Goal: Check status: Check status

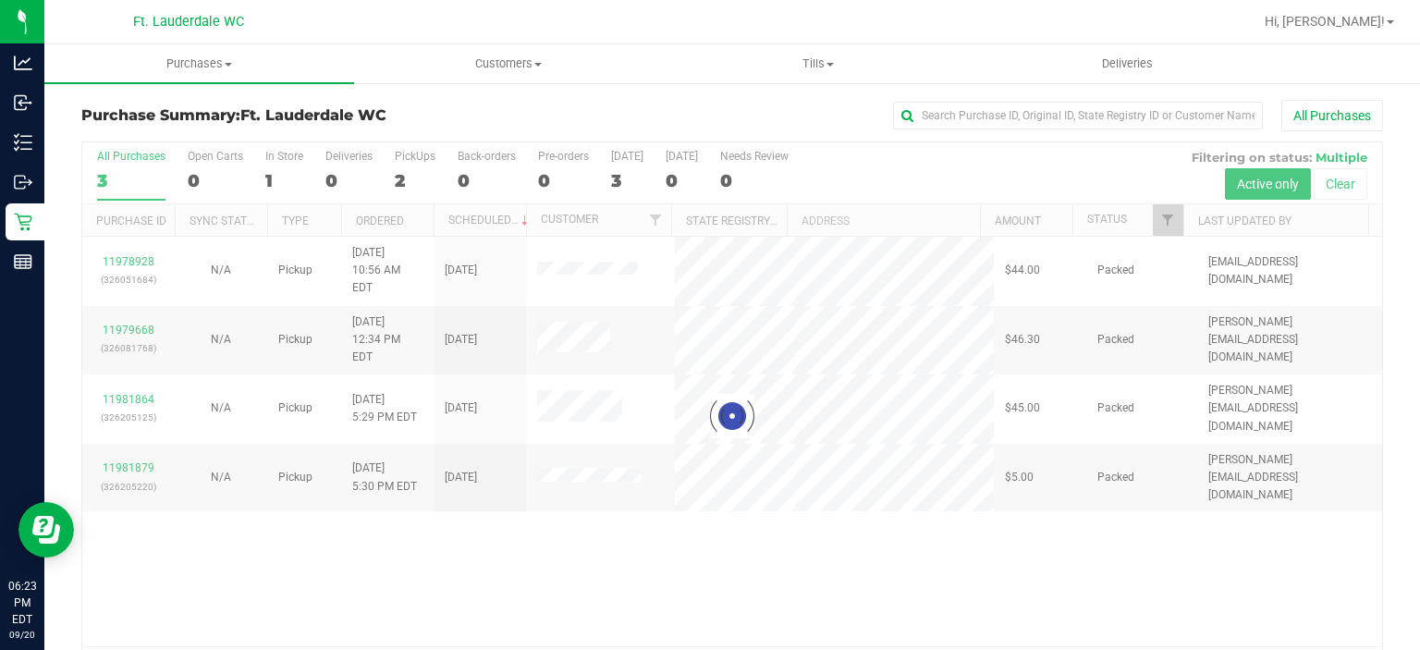
click at [707, 467] on div at bounding box center [732, 416] width 1300 height 548
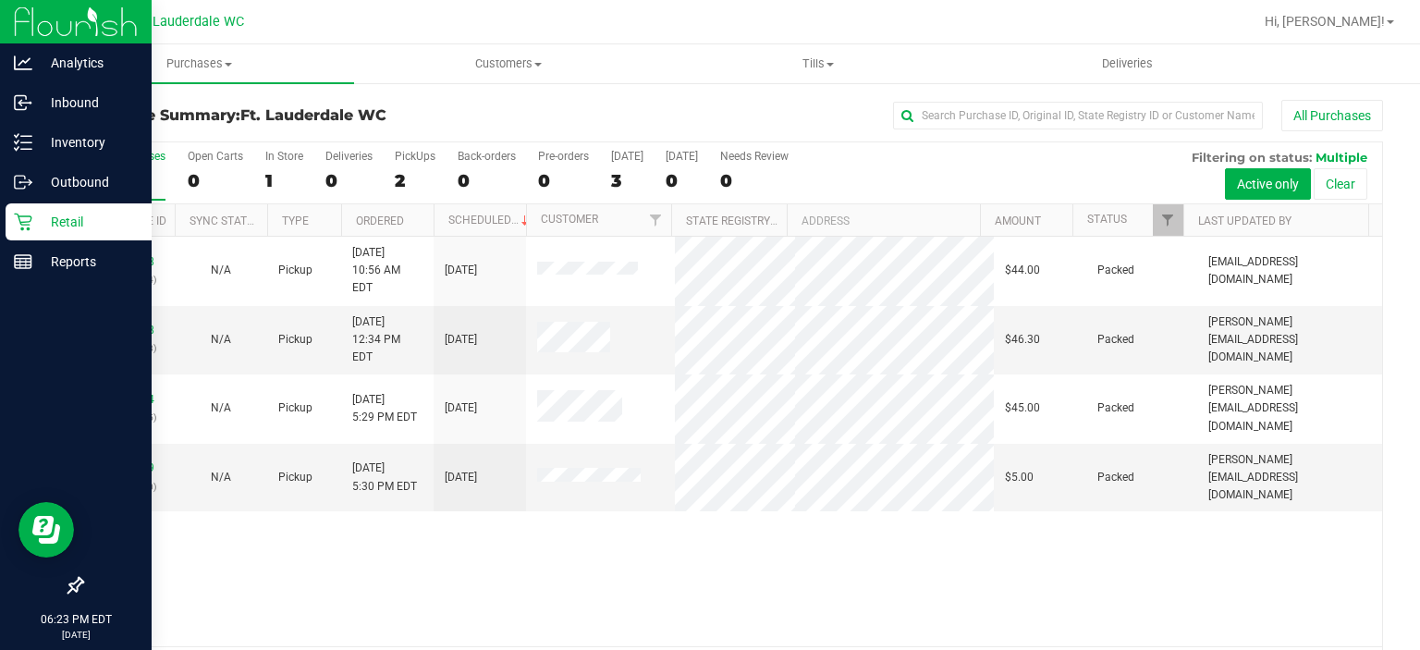
click at [41, 221] on p "Retail" at bounding box center [87, 222] width 111 height 22
click at [18, 262] on line at bounding box center [23, 262] width 17 height 0
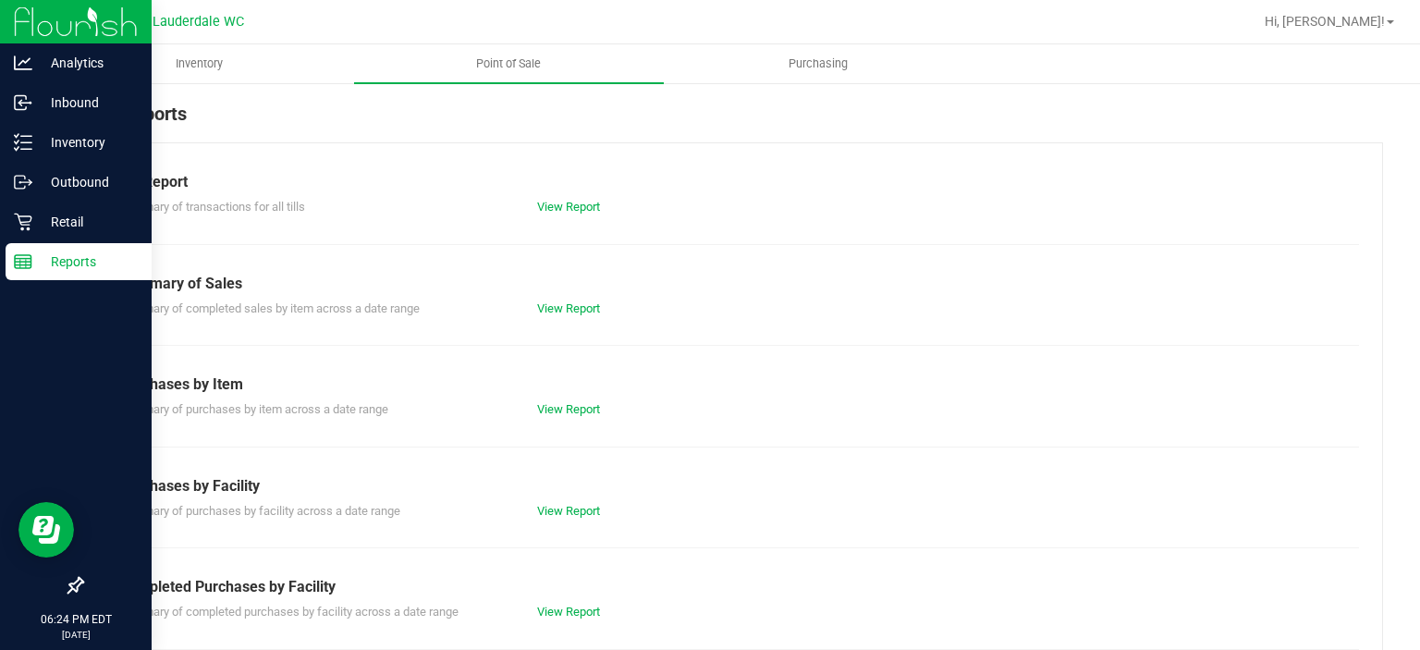
click at [513, 69] on span "Point of Sale" at bounding box center [508, 63] width 115 height 17
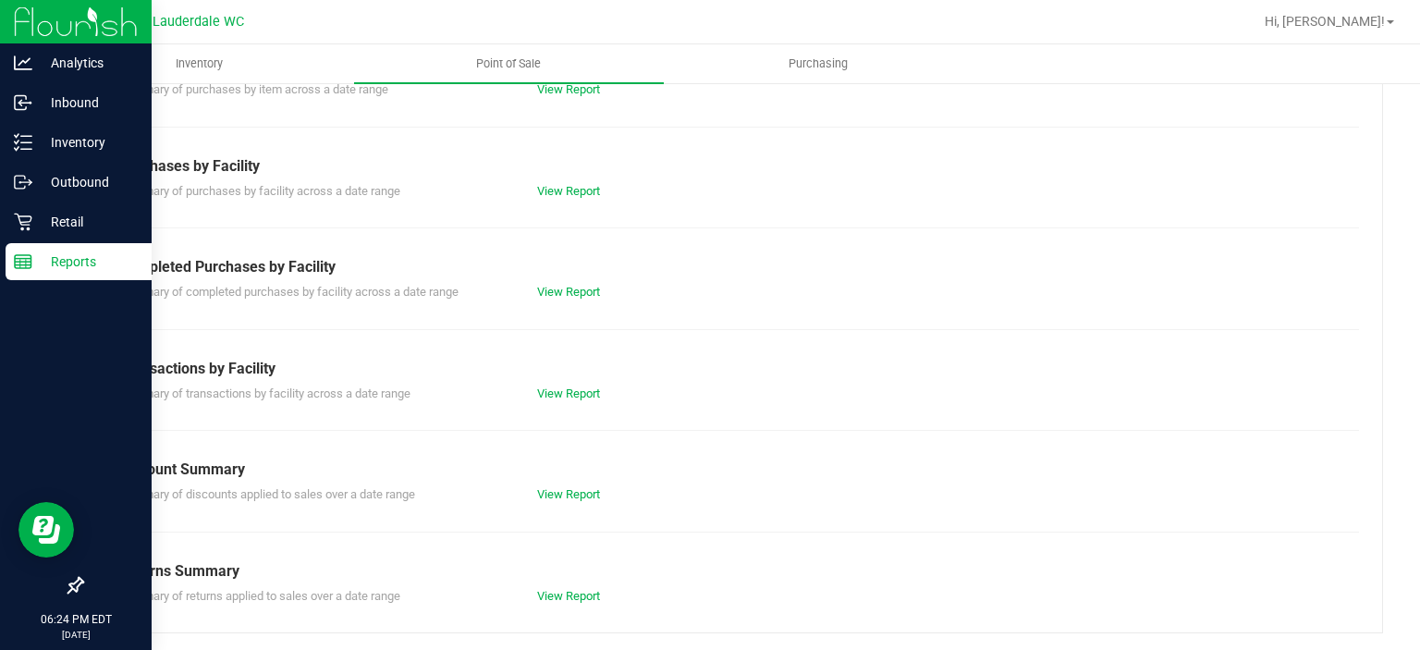
click at [554, 304] on div "Till Report Summary of transactions for all tills View Report Summary of Sales …" at bounding box center [732, 228] width 1302 height 811
click at [553, 295] on link "View Report" at bounding box center [568, 292] width 63 height 14
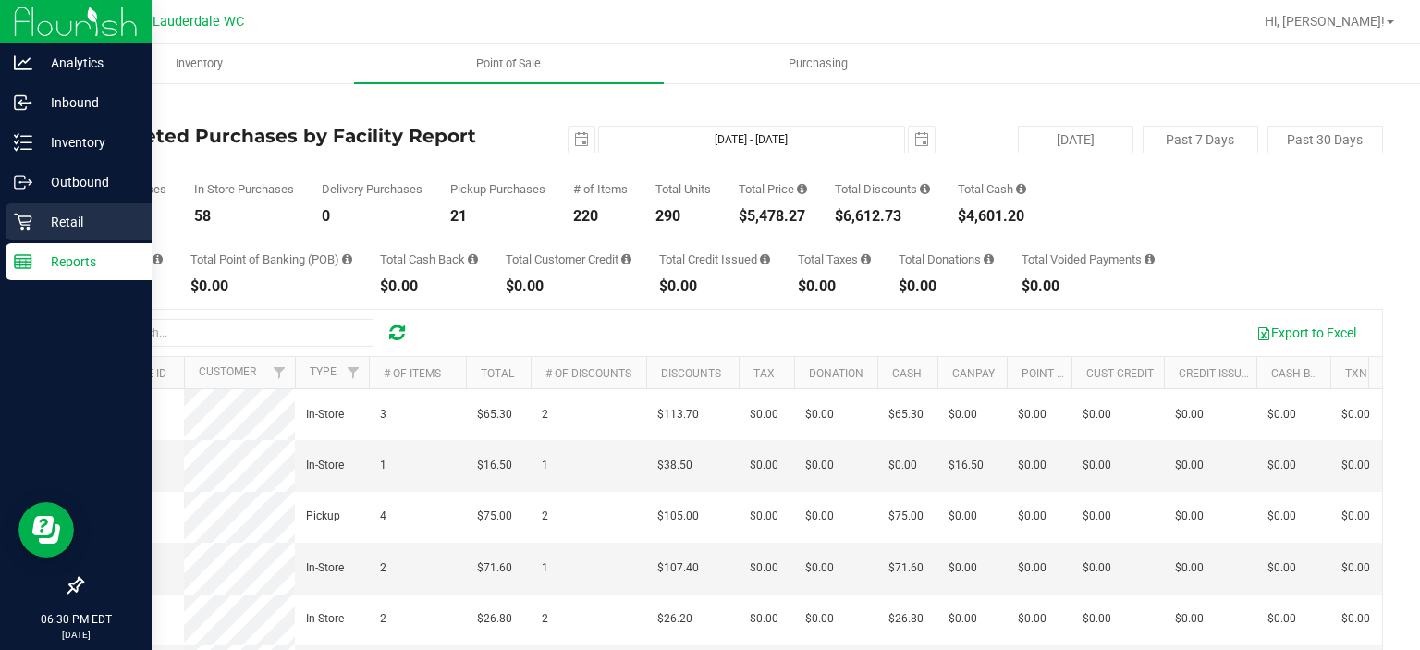
click at [36, 227] on p "Retail" at bounding box center [87, 222] width 111 height 22
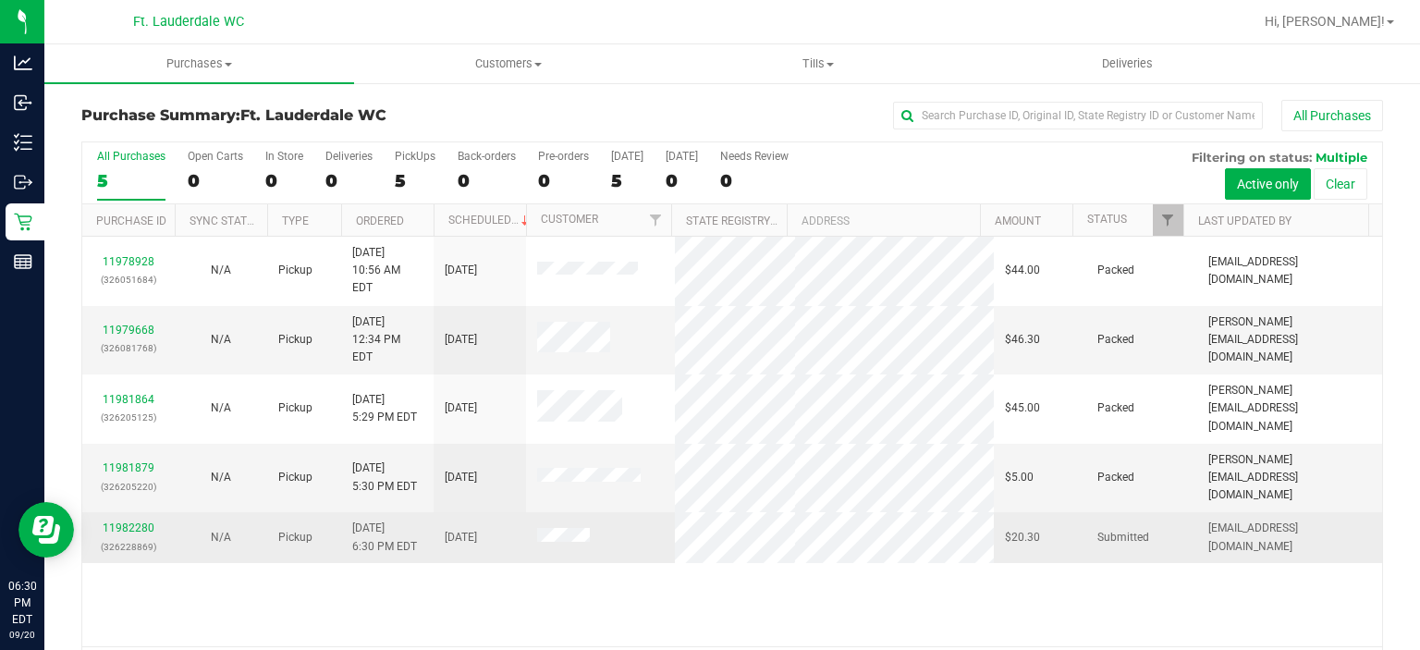
click at [551, 528] on span at bounding box center [563, 537] width 53 height 19
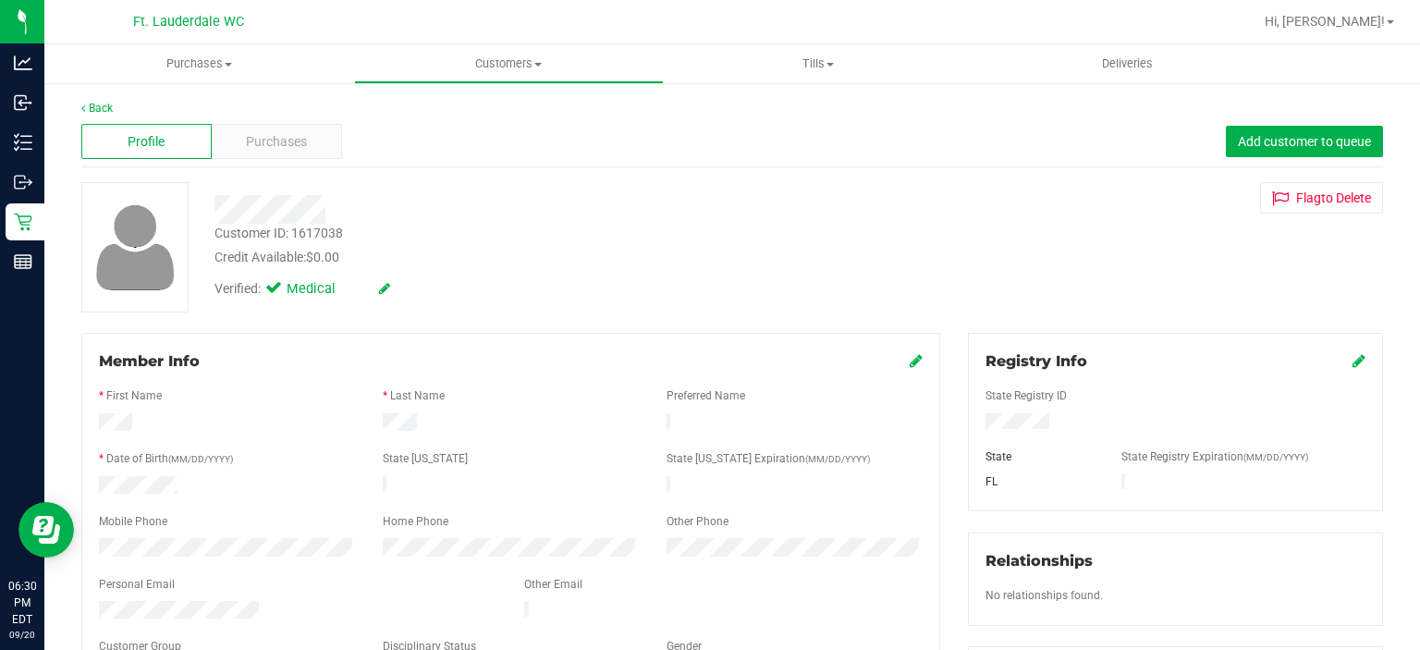
click at [632, 191] on div at bounding box center [533, 203] width 665 height 42
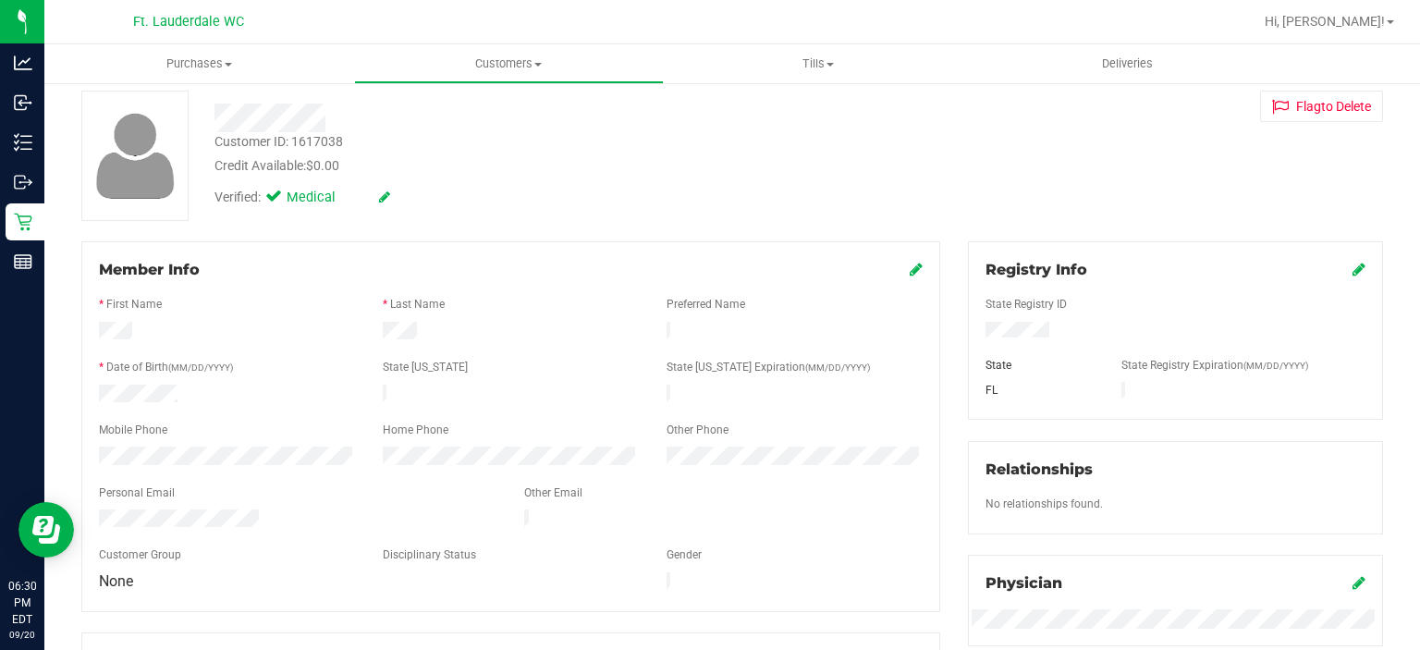
scroll to position [96, 0]
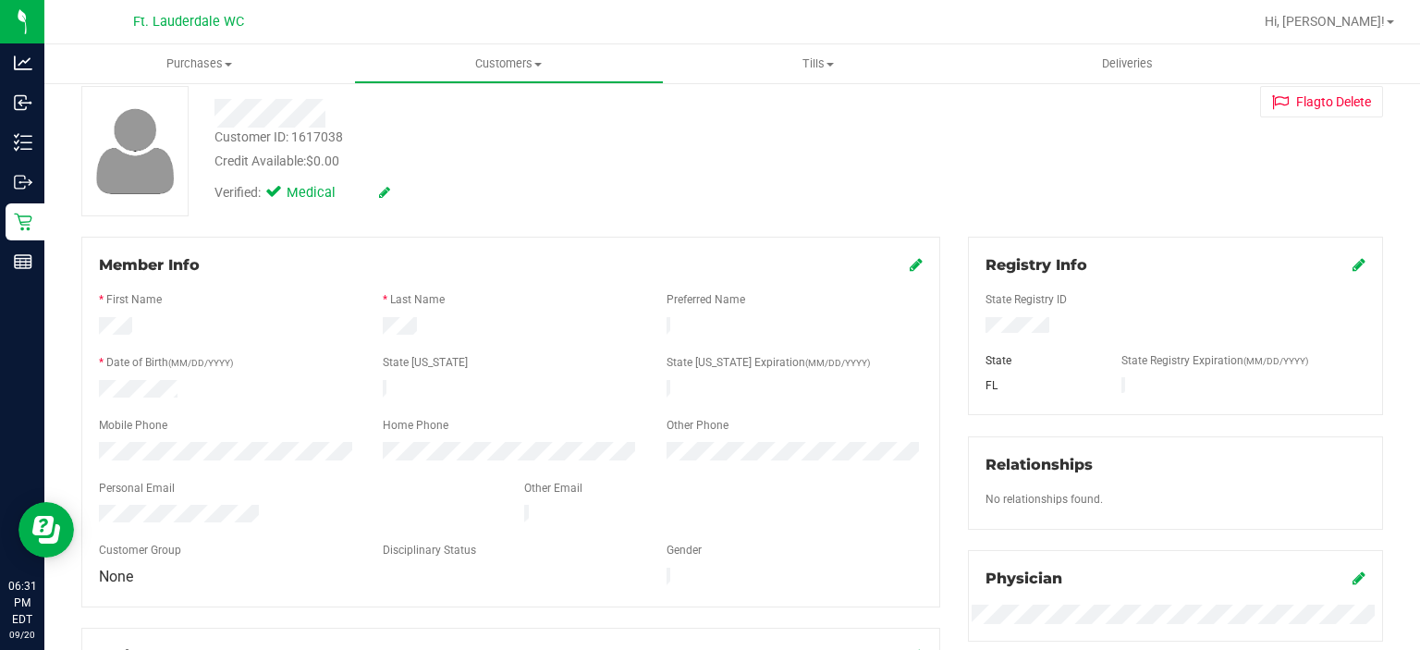
click at [1011, 314] on div at bounding box center [1175, 314] width 380 height 5
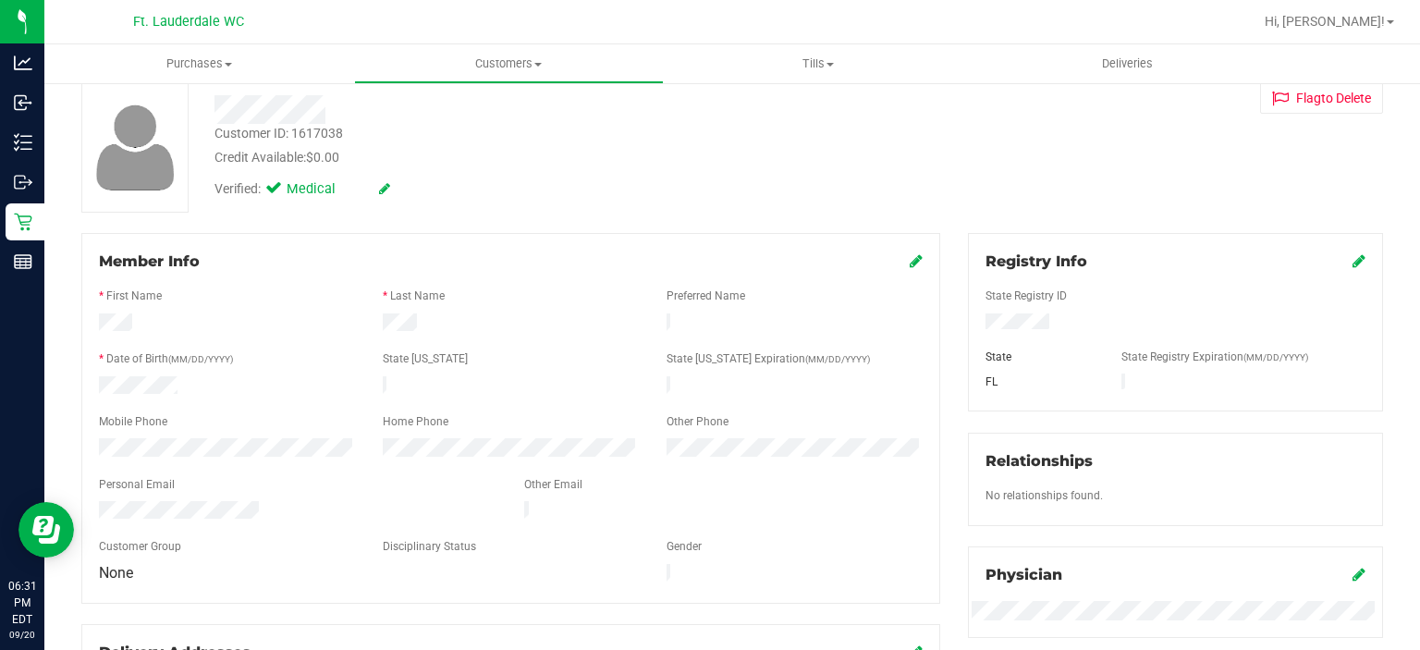
scroll to position [0, 0]
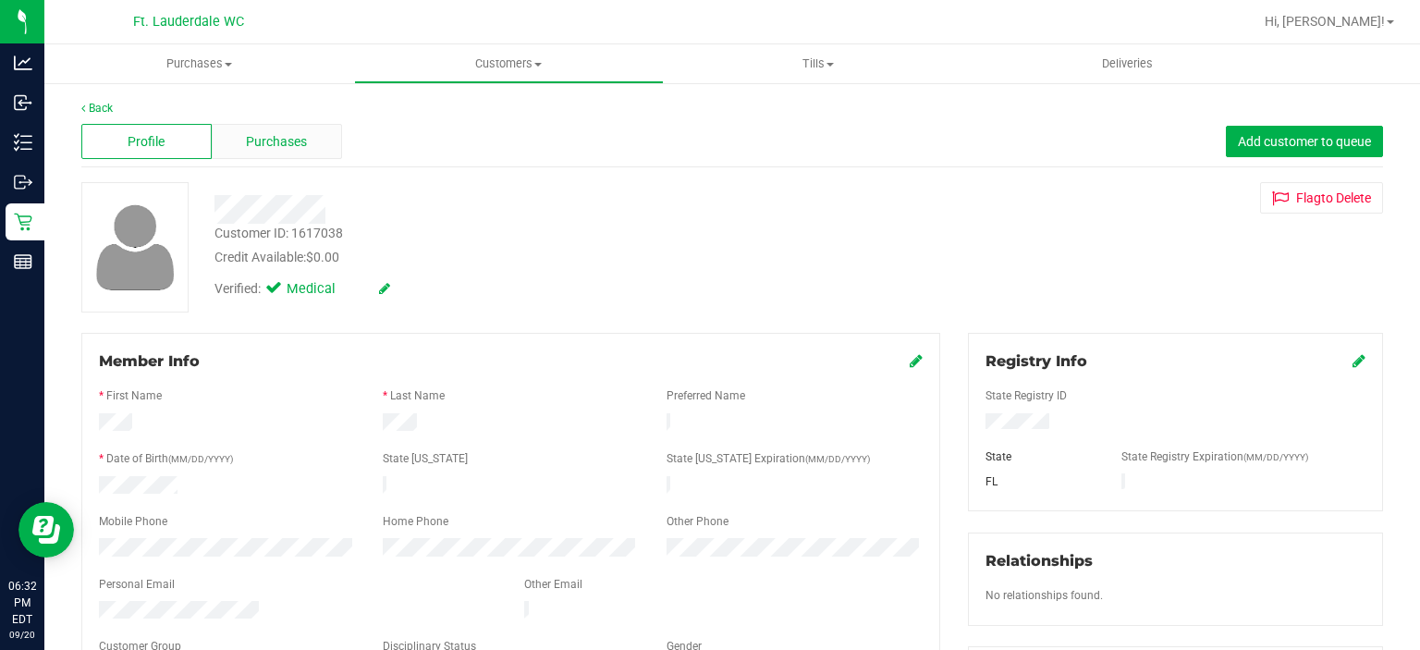
click at [278, 133] on span "Purchases" at bounding box center [276, 141] width 61 height 19
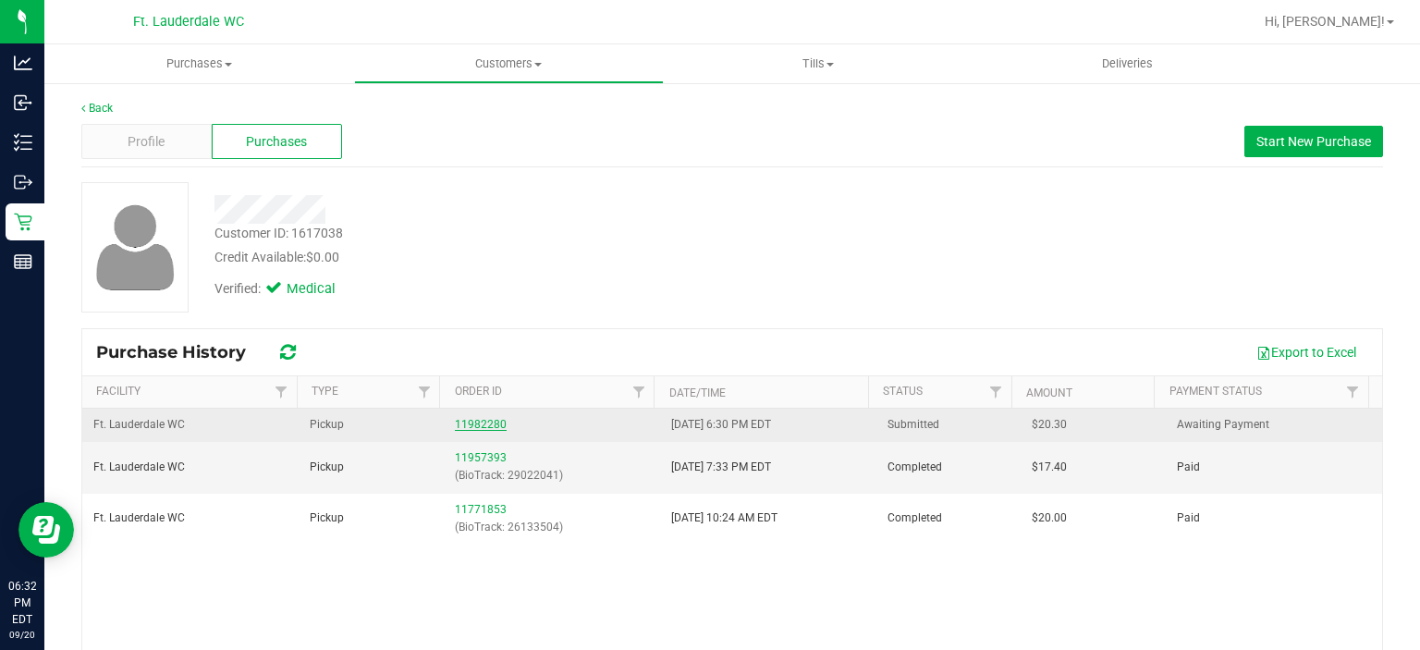
click at [462, 423] on link "11982280" at bounding box center [481, 424] width 52 height 13
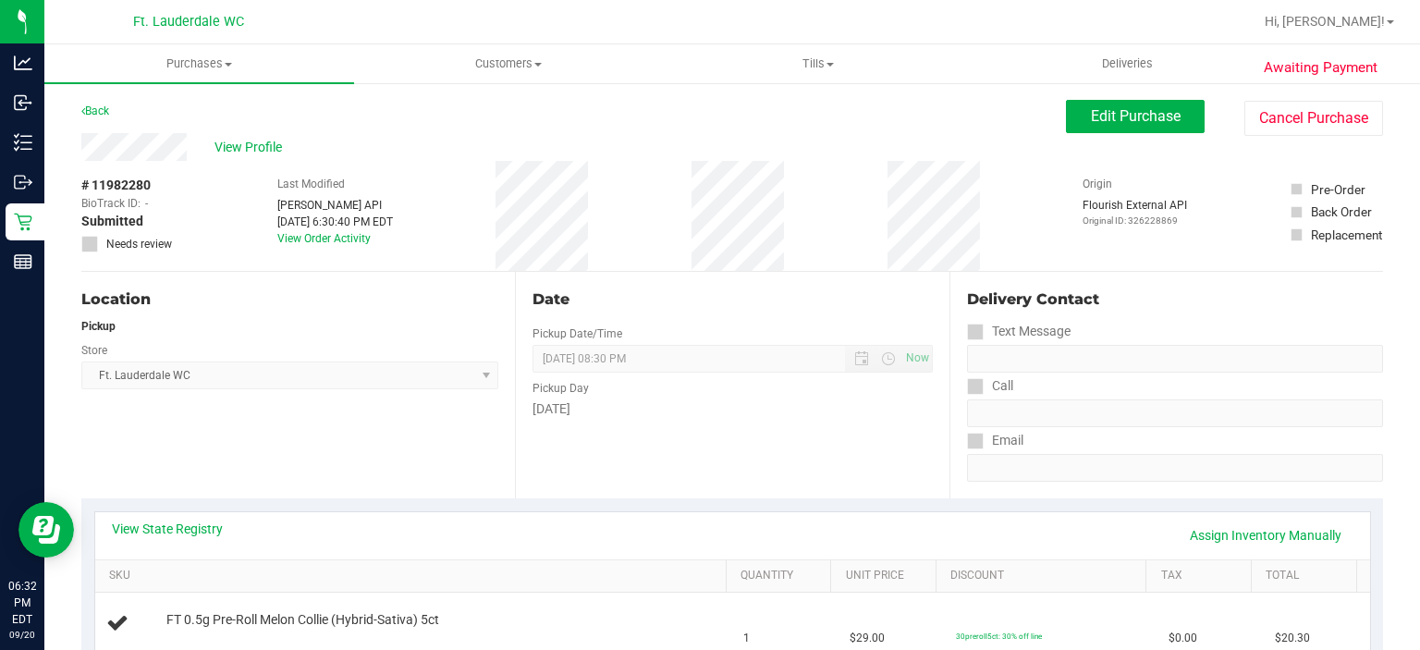
scroll to position [311, 0]
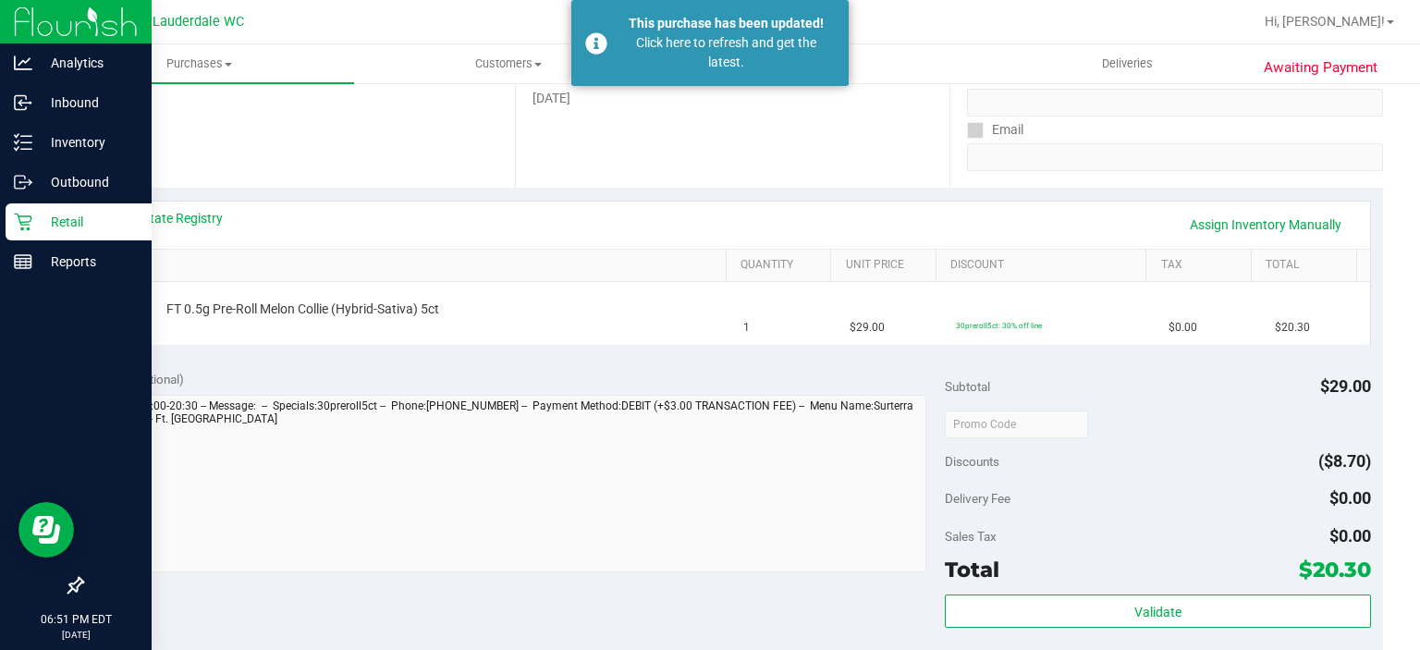
click at [33, 226] on p "Retail" at bounding box center [87, 222] width 111 height 22
